Goal: Task Accomplishment & Management: Manage account settings

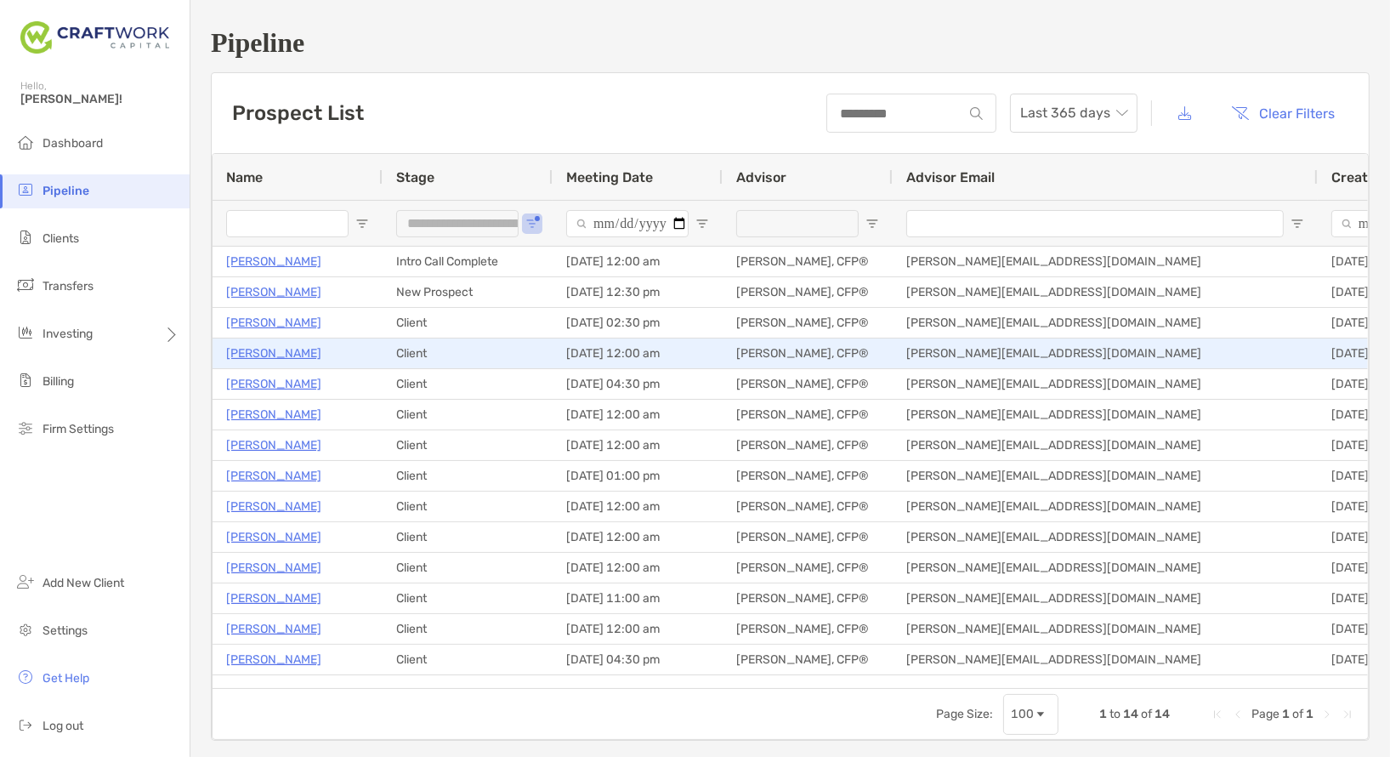
click at [256, 353] on p "[PERSON_NAME]" at bounding box center [273, 353] width 95 height 21
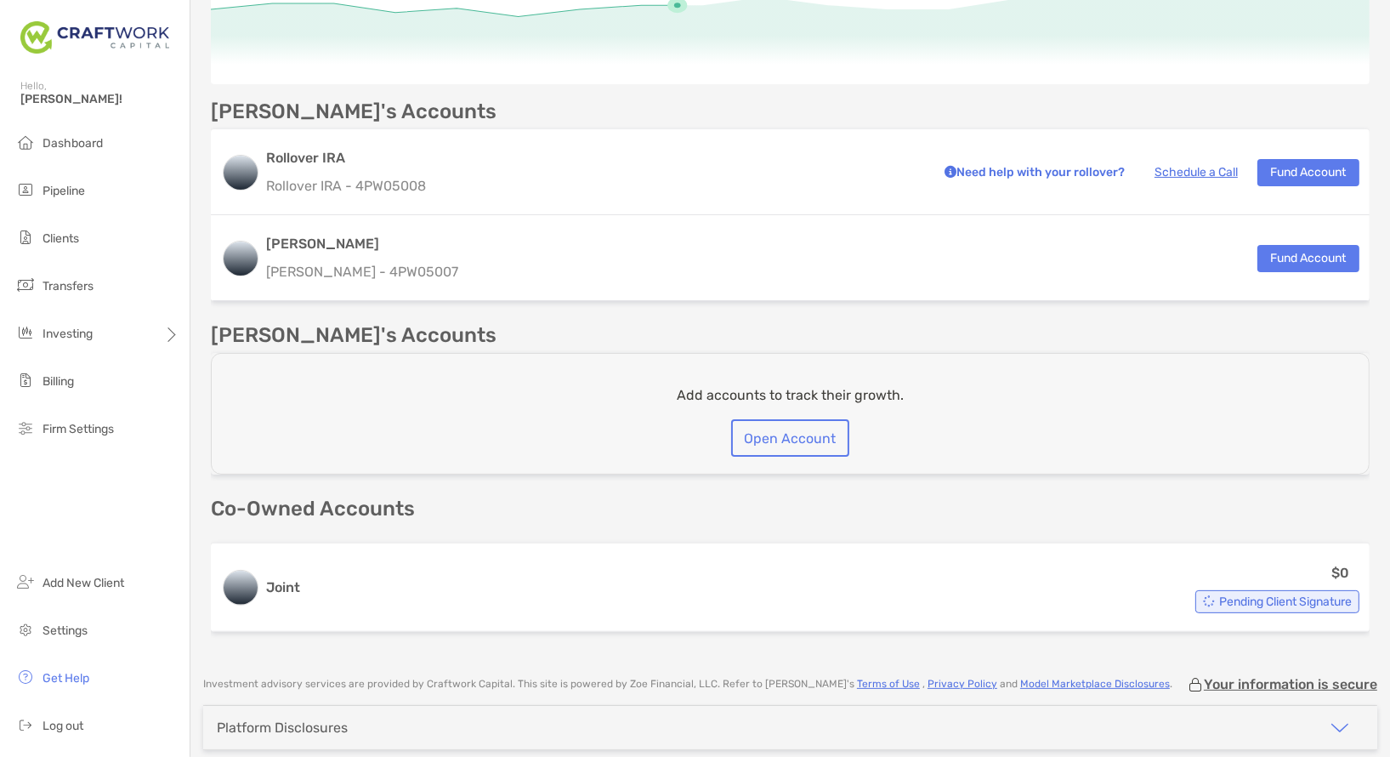
scroll to position [409, 0]
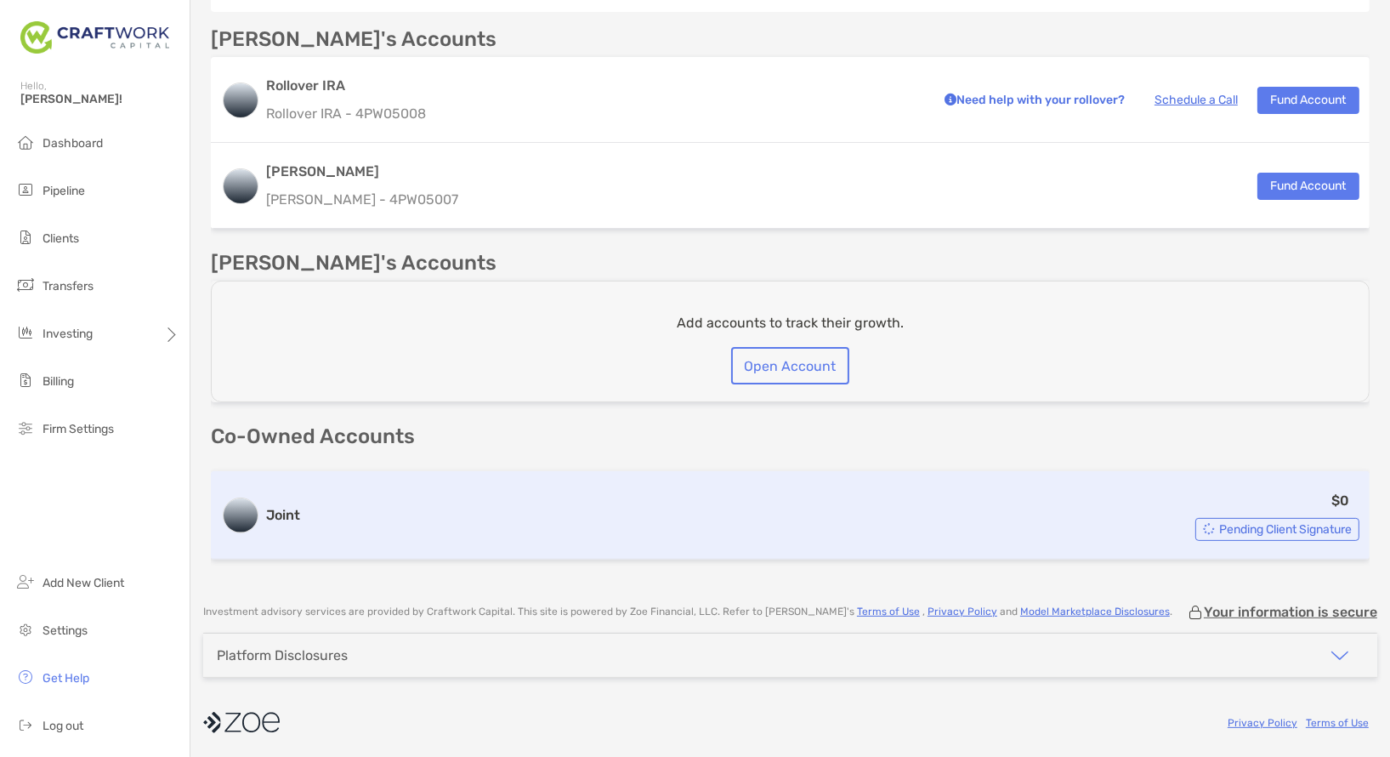
click at [1280, 528] on span "Pending Client Signature" at bounding box center [1285, 529] width 133 height 9
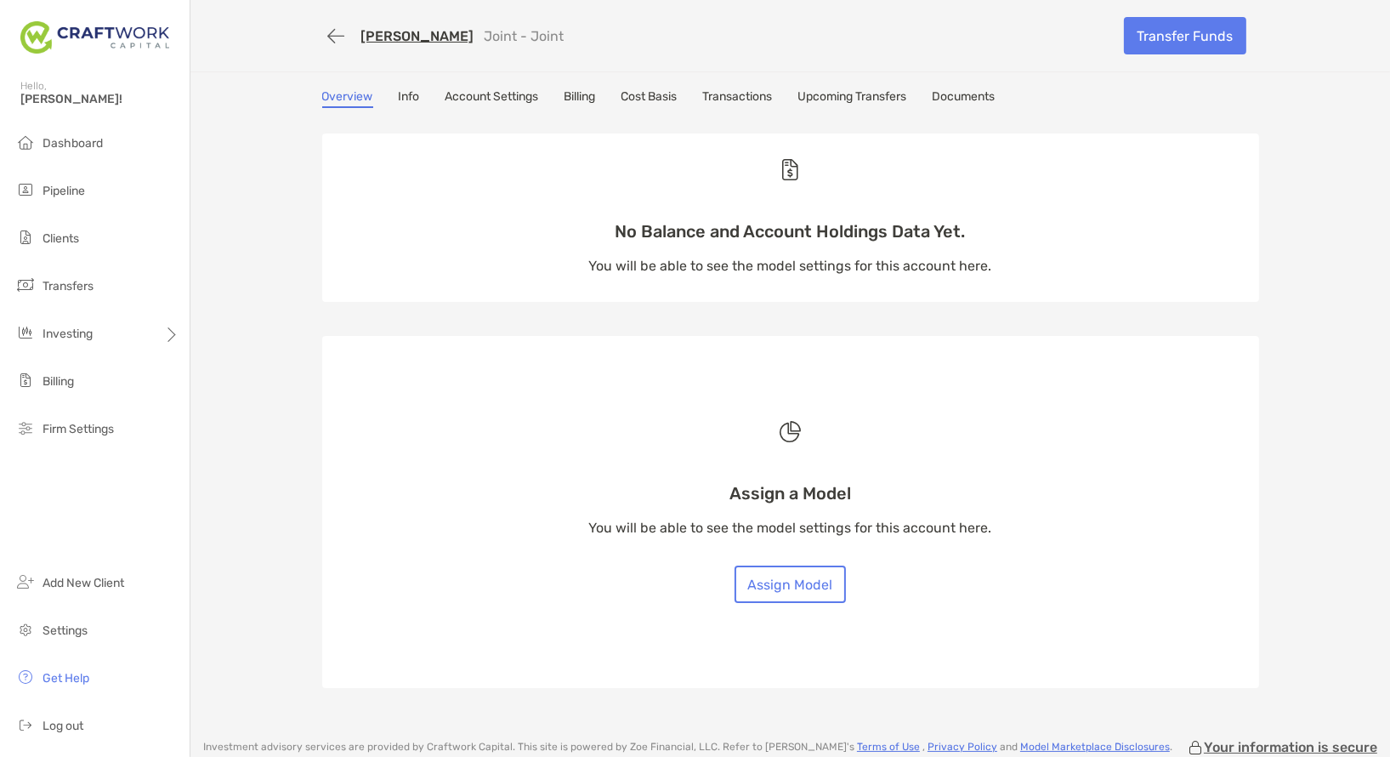
click at [417, 101] on link "Info" at bounding box center [409, 98] width 21 height 19
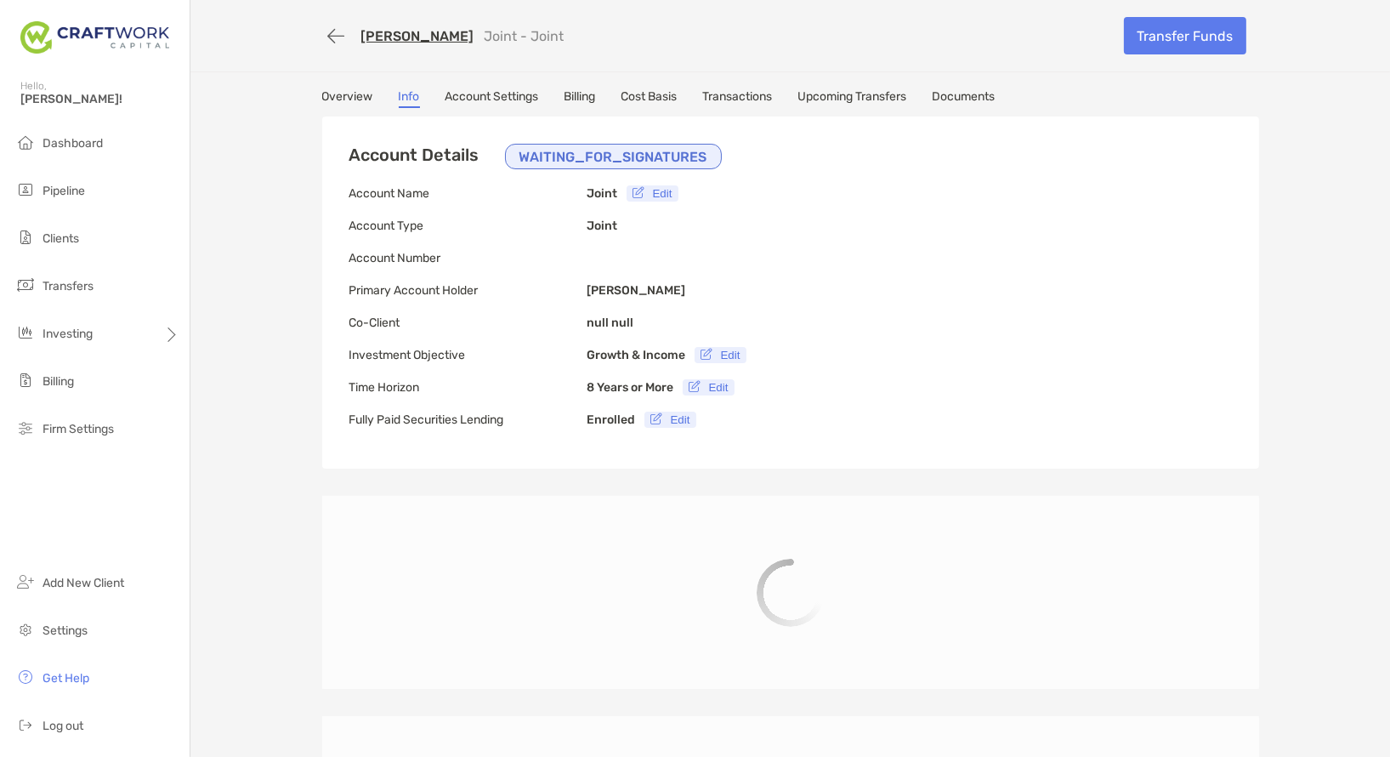
type input "**********"
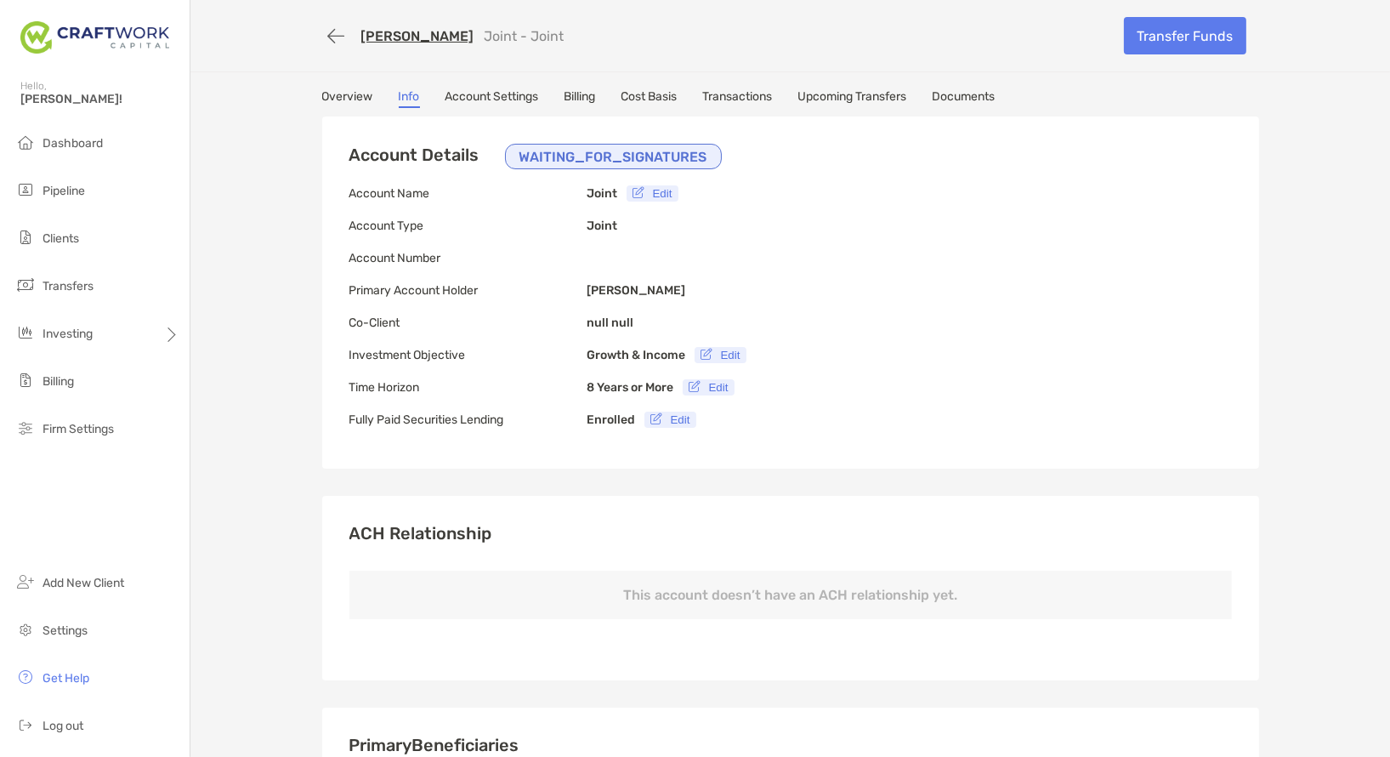
click at [658, 159] on p "WAITING_FOR_SIGNATURES" at bounding box center [613, 156] width 188 height 21
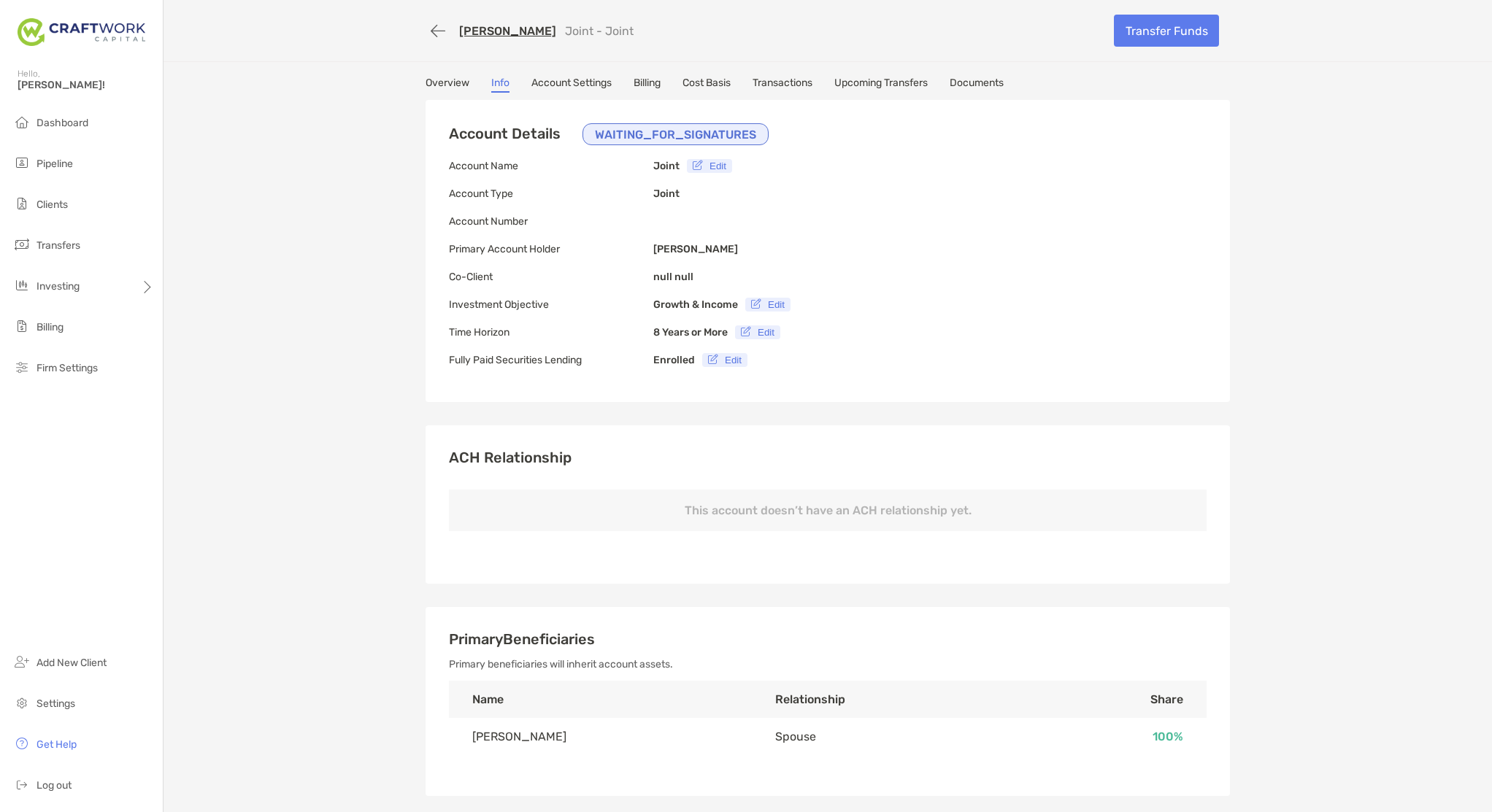
click at [549, 83] on link "Account Settings" at bounding box center [572, 84] width 81 height 16
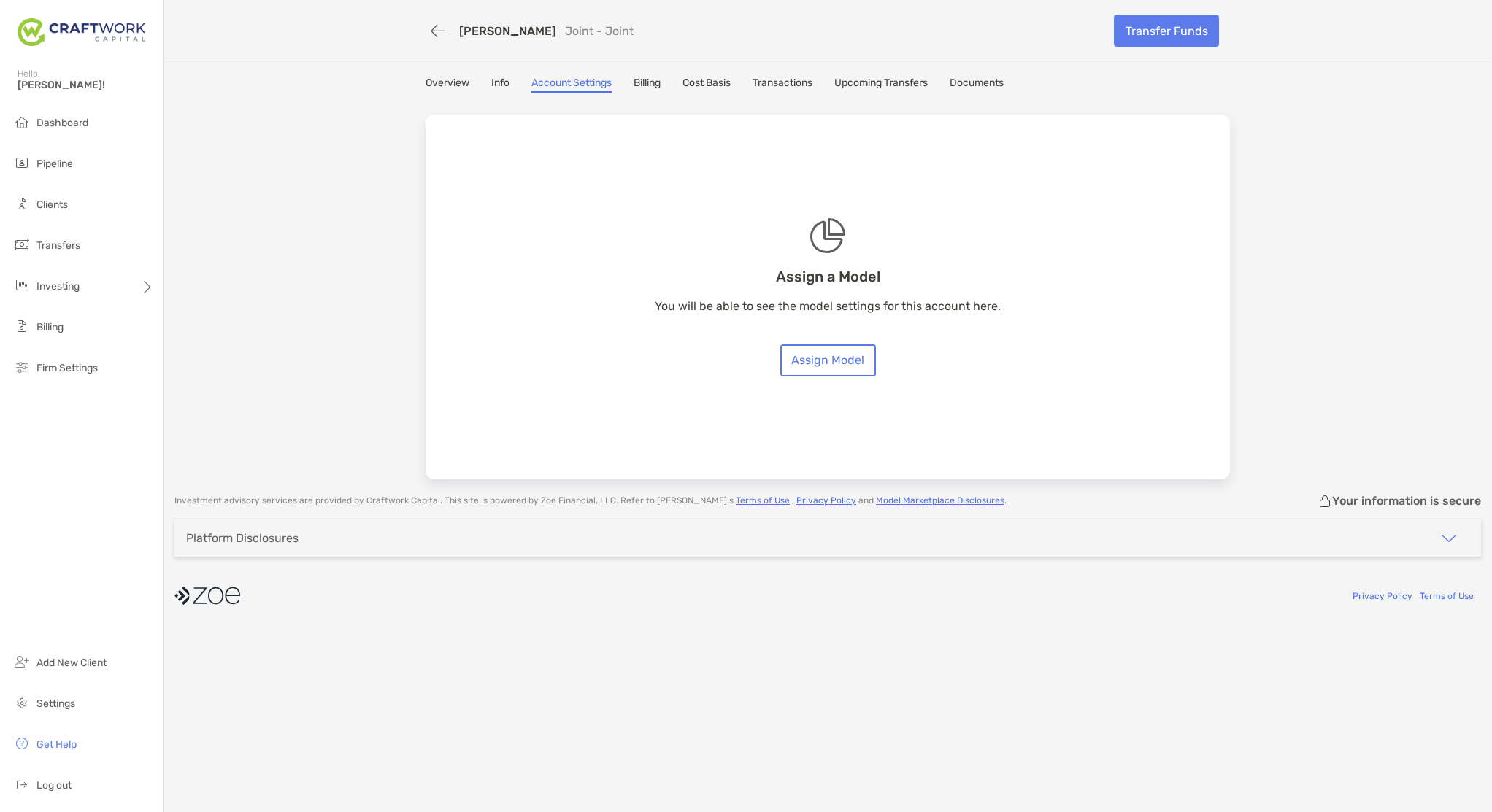
click at [622, 82] on div "Overview Info Account Settings Billing Cost Basis Transactions Upcoming Transfe…" at bounding box center [828, 84] width 804 height 16
click at [655, 85] on link "Billing" at bounding box center [646, 84] width 27 height 16
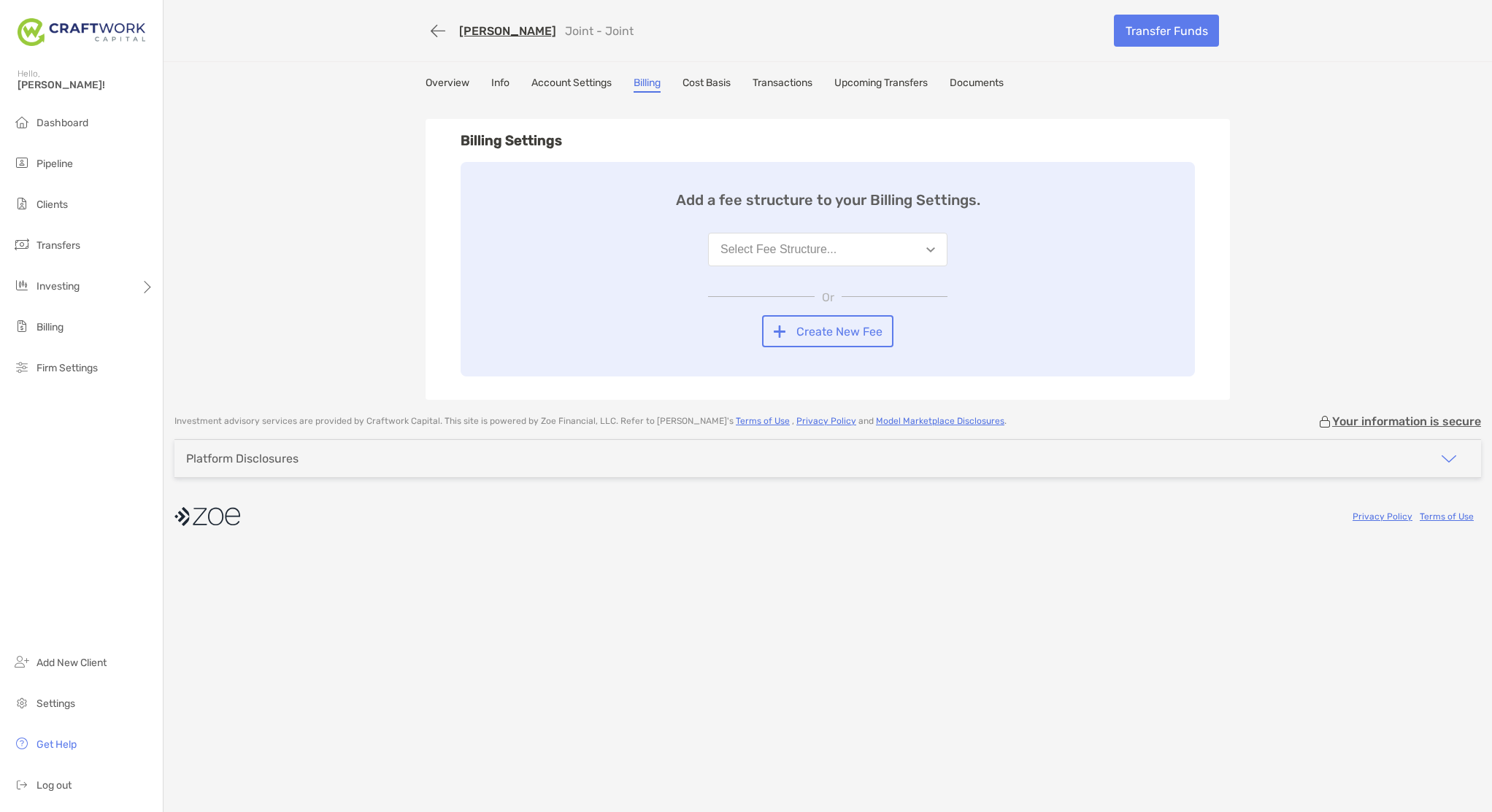
click at [427, 82] on link "Overview" at bounding box center [447, 84] width 44 height 16
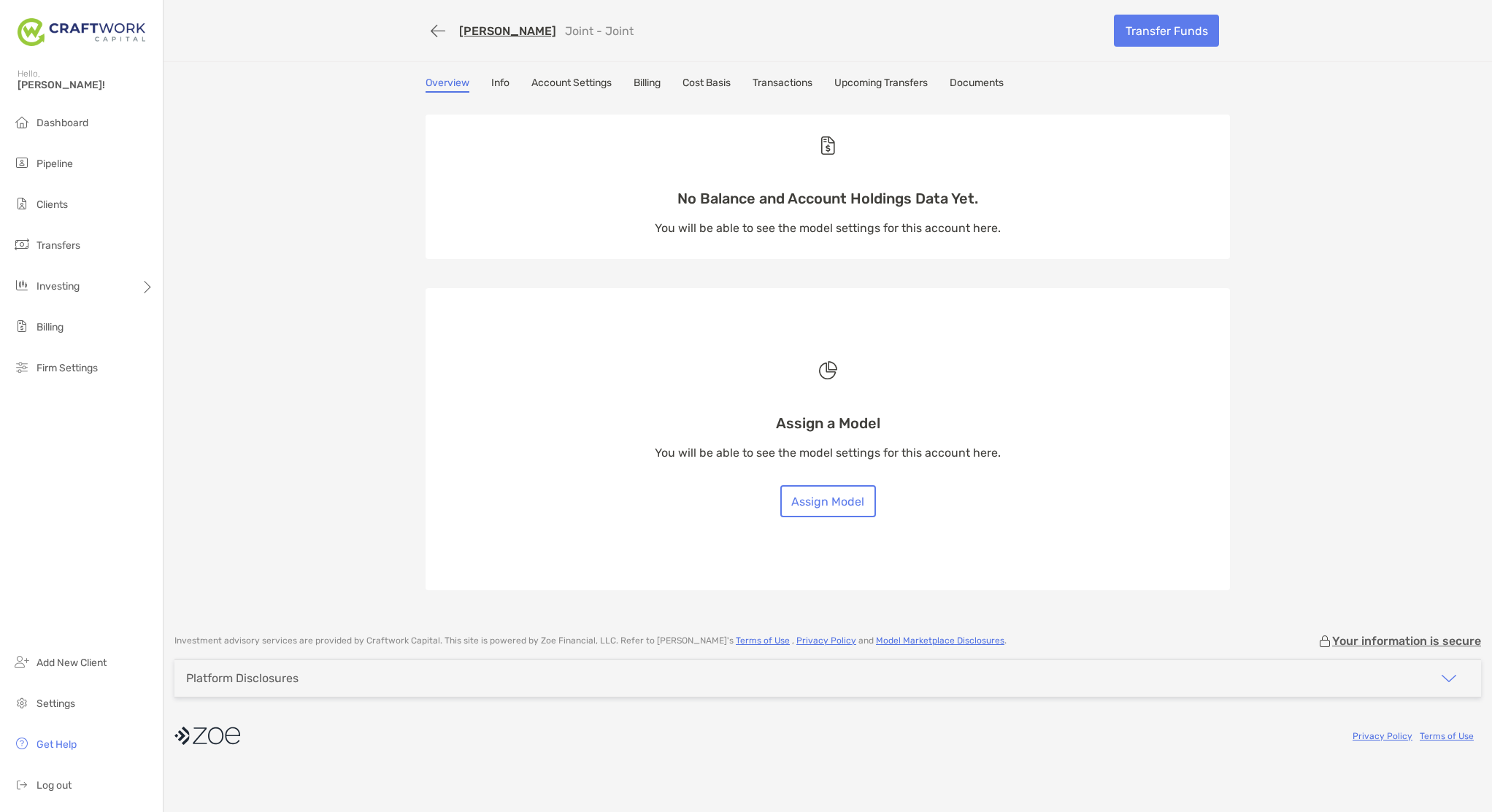
click at [969, 85] on link "Documents" at bounding box center [976, 84] width 54 height 16
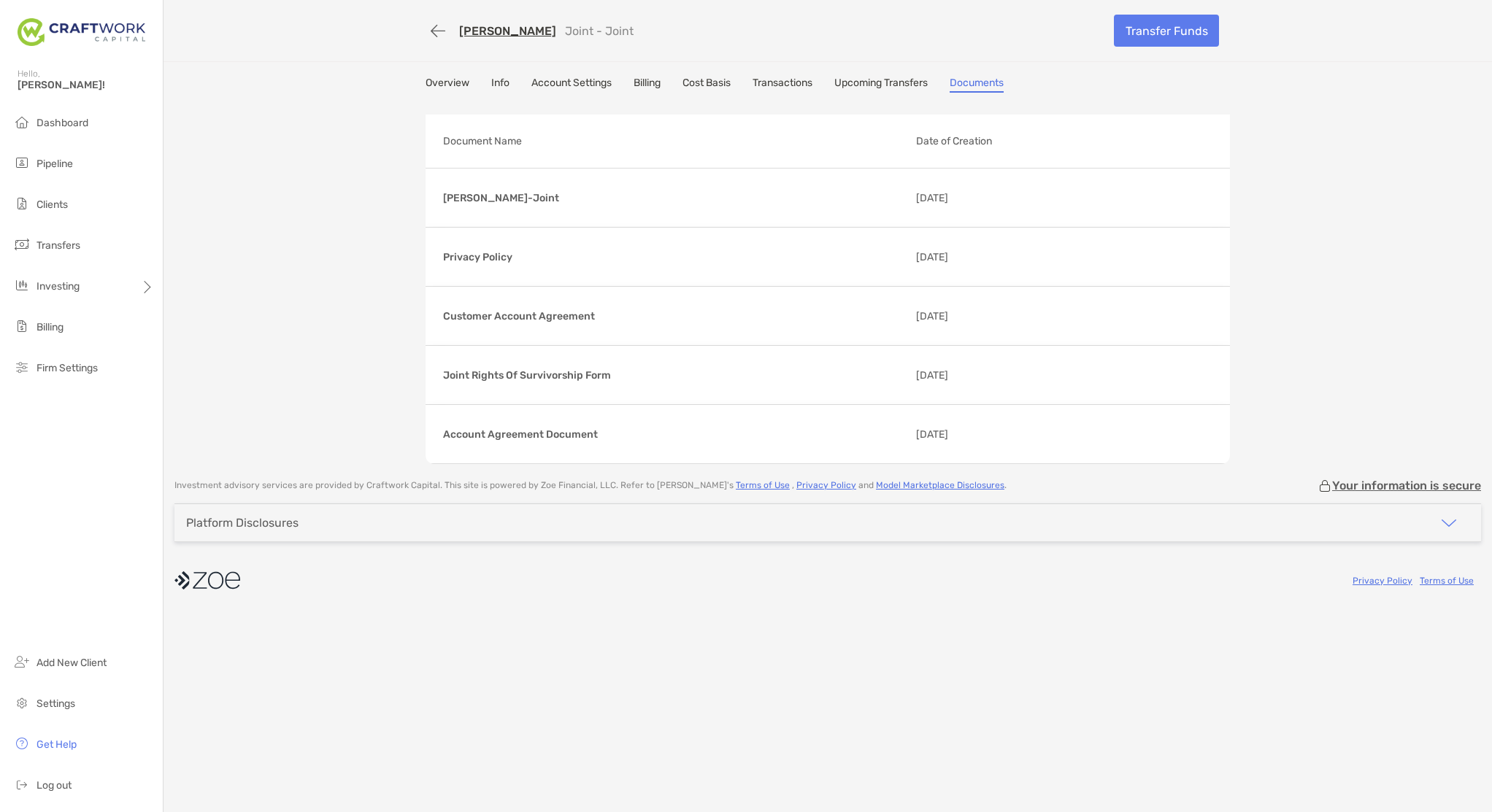
click at [884, 88] on link "Upcoming Transfers" at bounding box center [881, 84] width 94 height 16
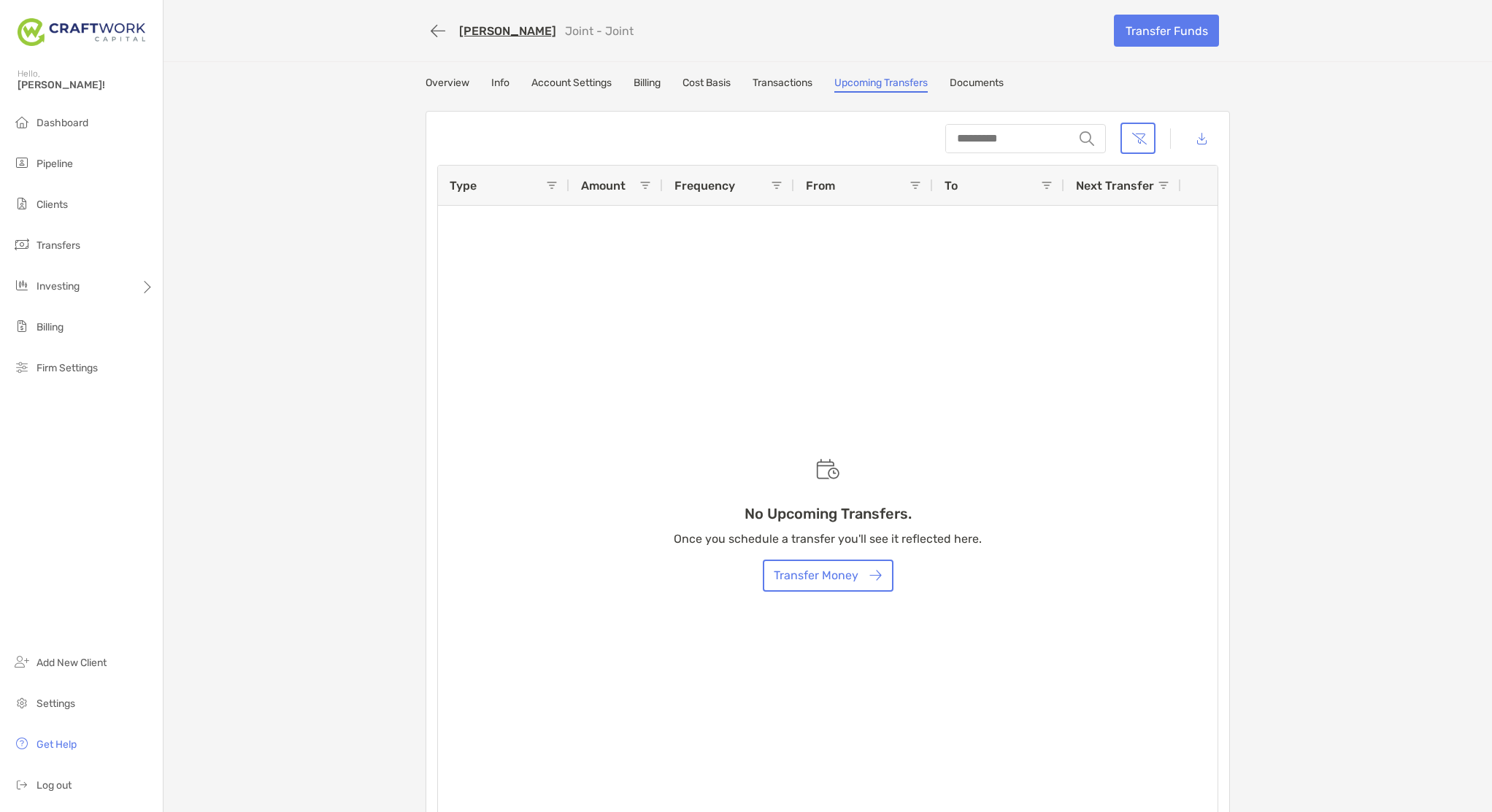
click at [660, 85] on link "Billing" at bounding box center [646, 84] width 27 height 16
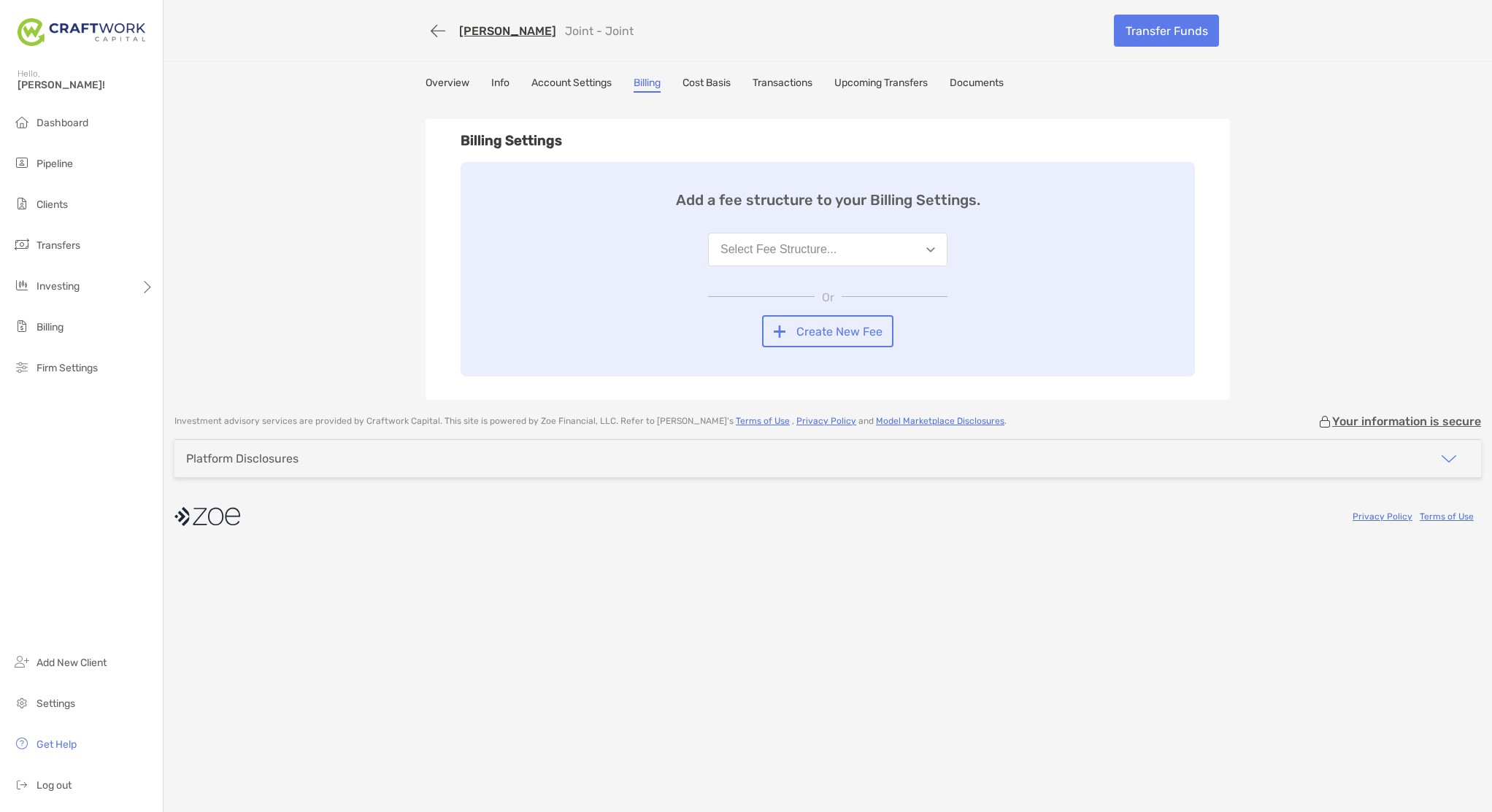
click at [559, 82] on link "Account Settings" at bounding box center [572, 84] width 81 height 16
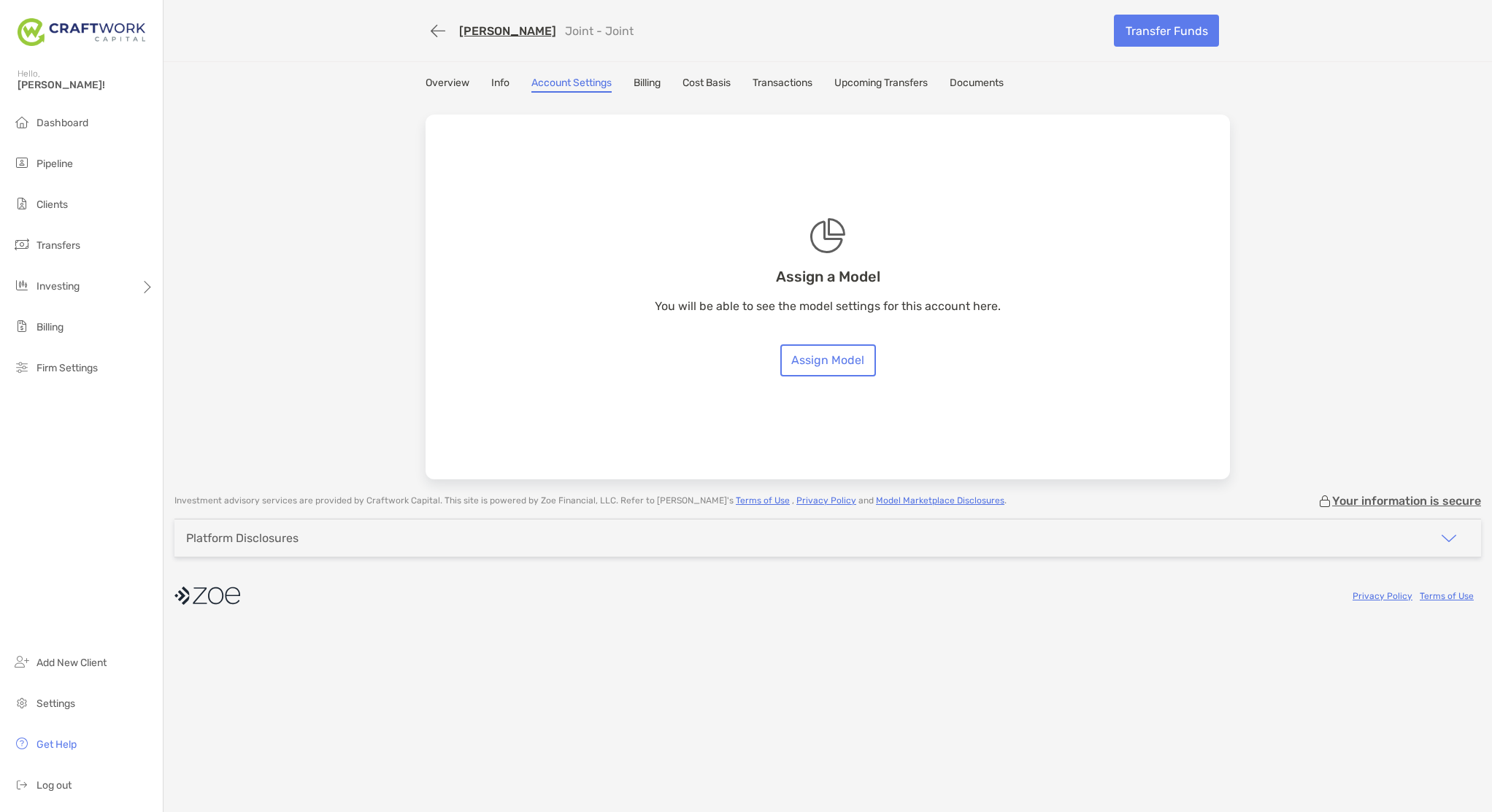
click at [446, 81] on link "Overview" at bounding box center [447, 84] width 44 height 16
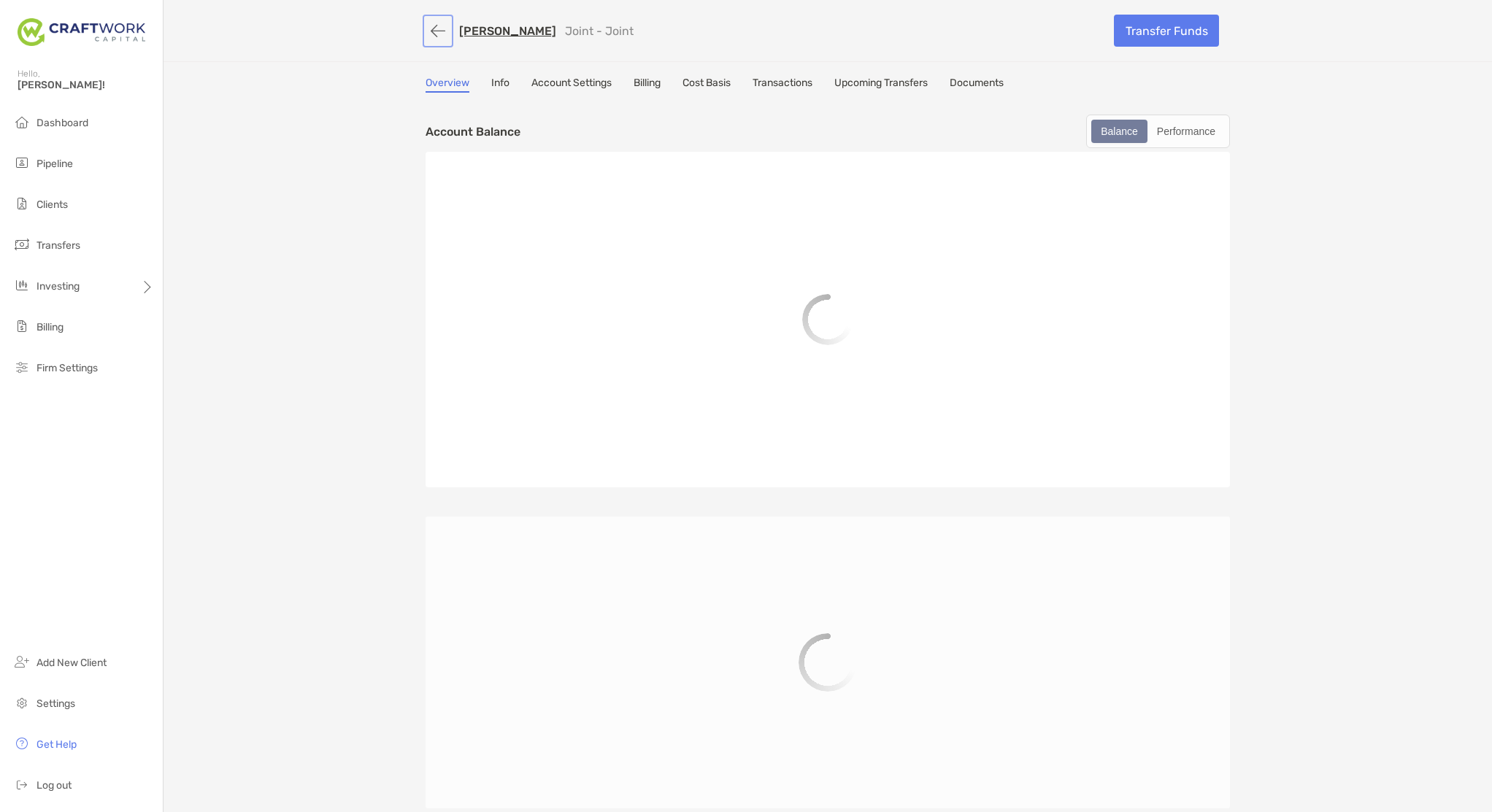
click at [440, 25] on button "button" at bounding box center [438, 30] width 25 height 27
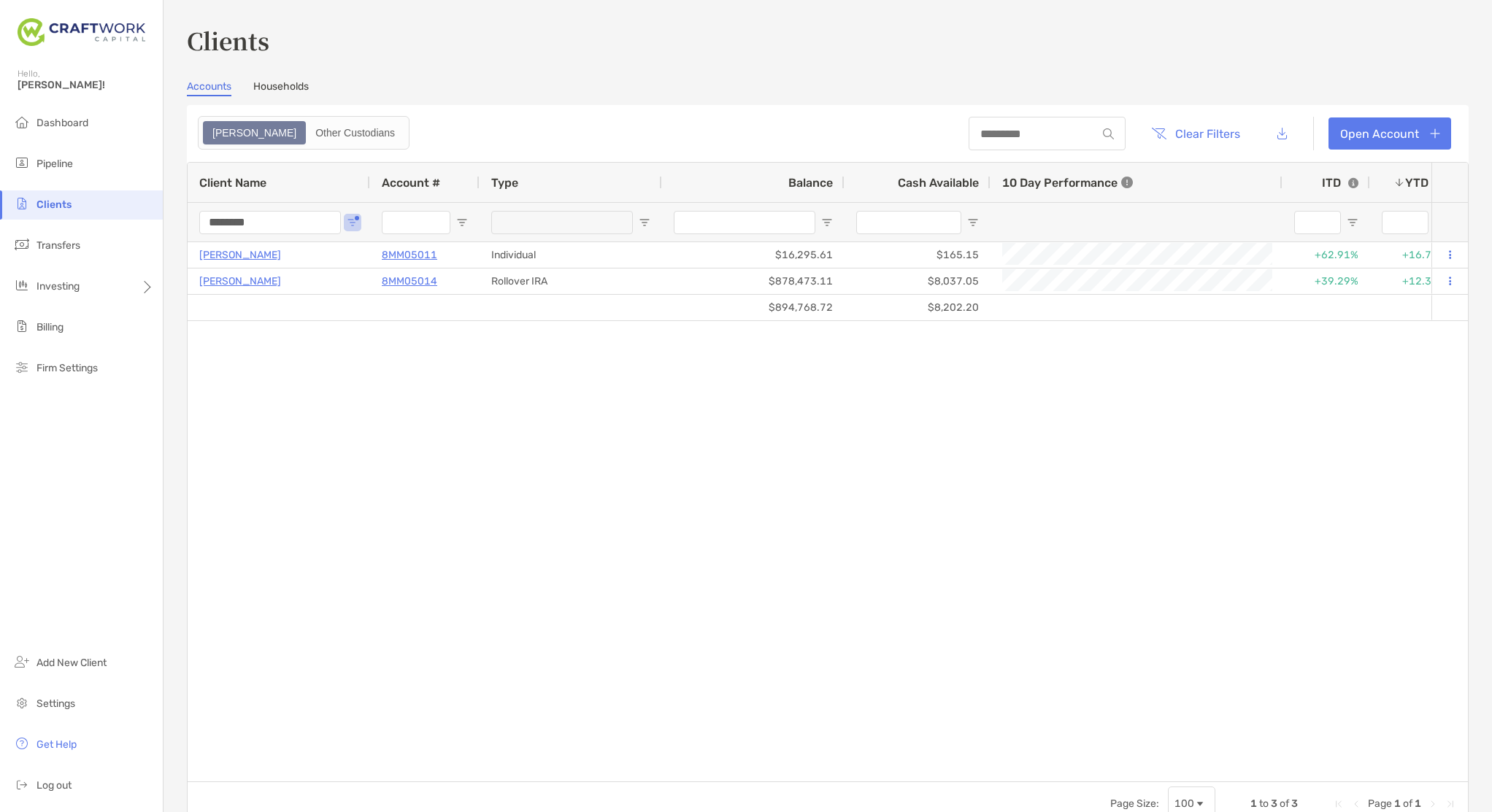
drag, startPoint x: 270, startPoint y: 225, endPoint x: 149, endPoint y: 222, distance: 121.0
click at [149, 222] on div "Clients Hello, [PERSON_NAME]! Dashboard Pipeline Clients Transfers Investing Bi…" at bounding box center [746, 406] width 1492 height 812
type input "*****"
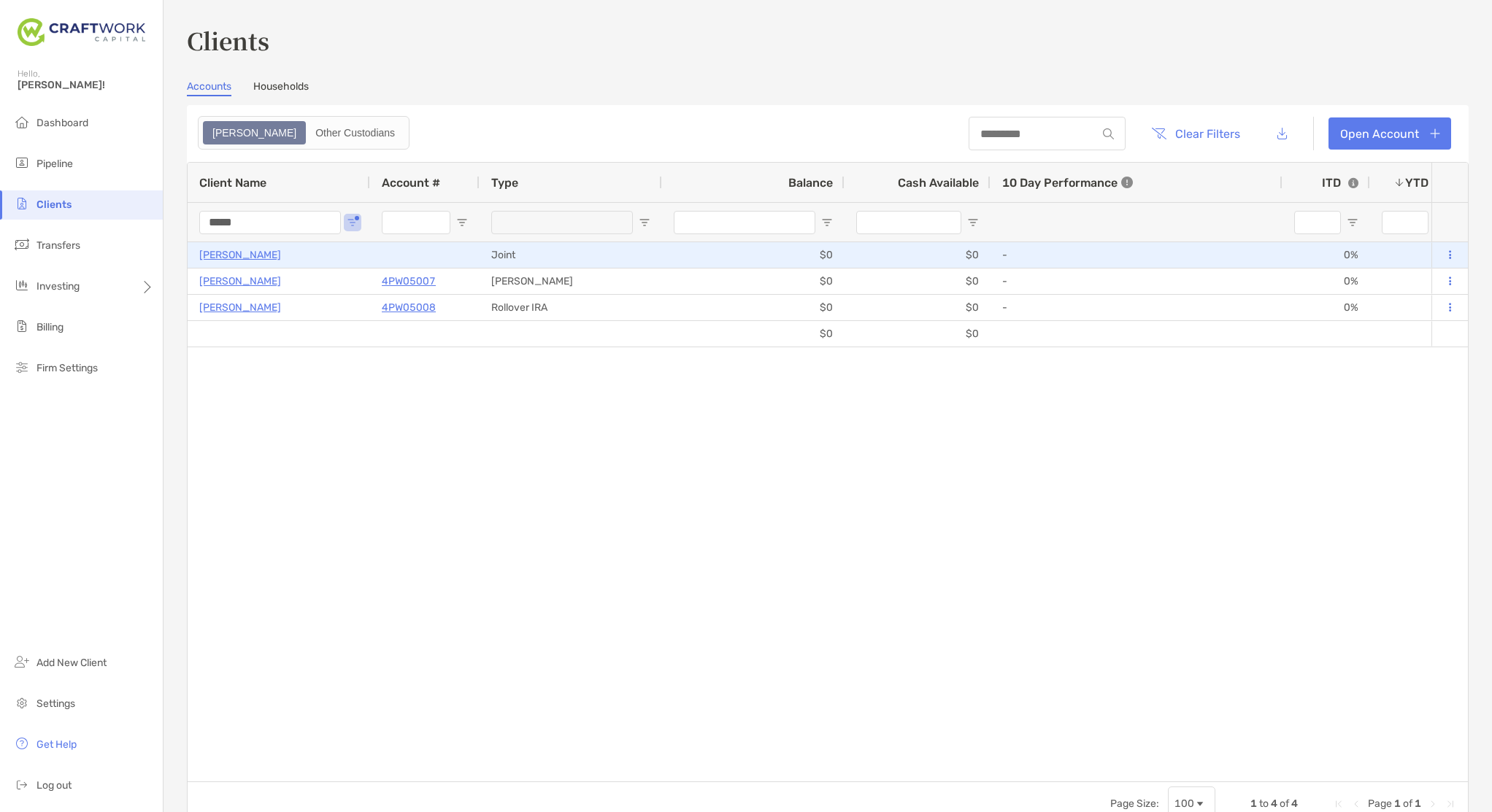
click at [1192, 254] on button at bounding box center [1449, 255] width 13 height 15
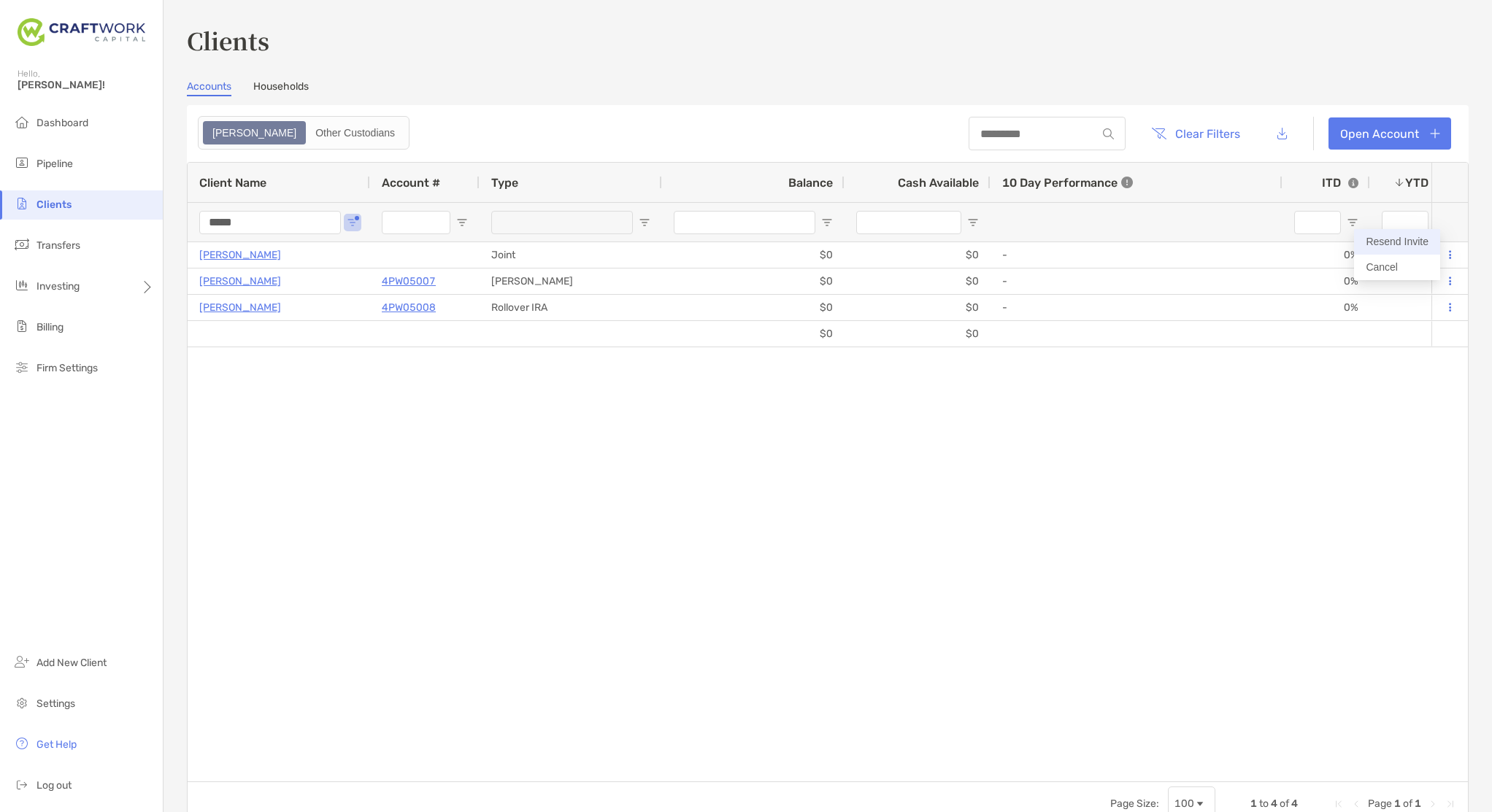
click at [1192, 247] on button "Resend Invite" at bounding box center [1397, 242] width 86 height 26
